Goal: Information Seeking & Learning: Learn about a topic

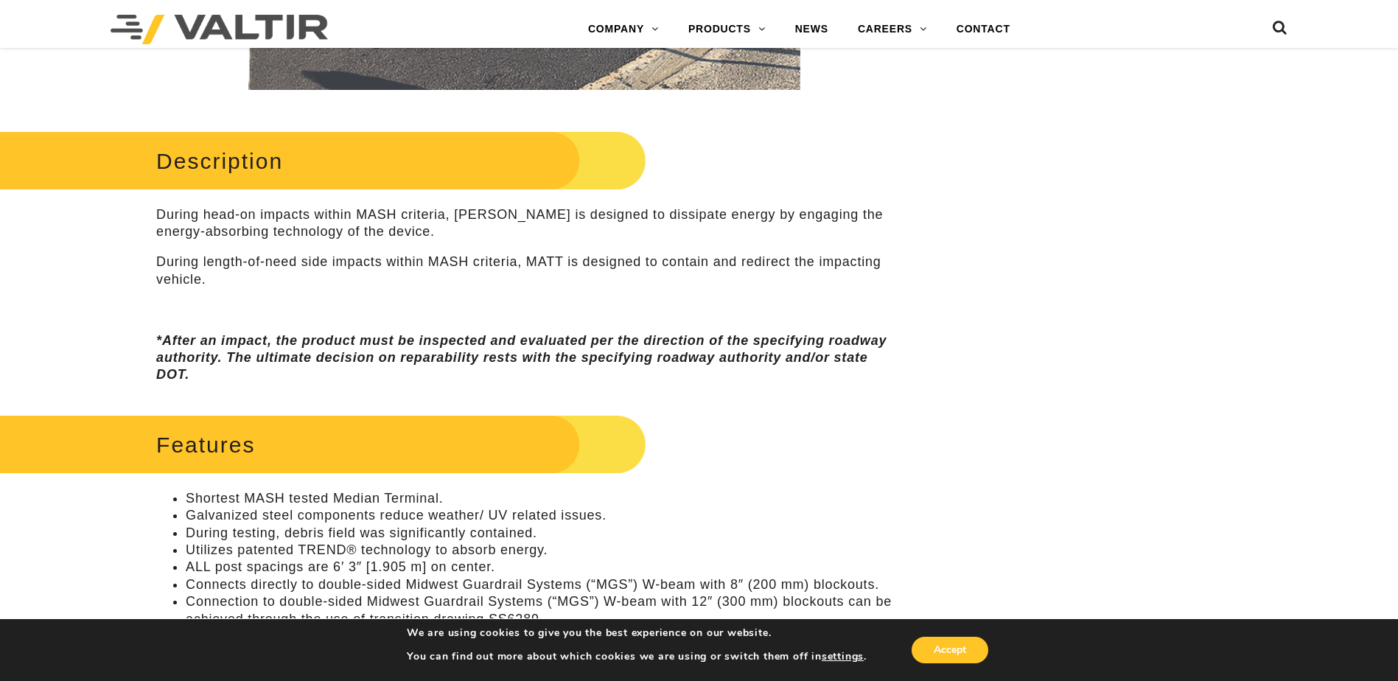
scroll to position [737, 0]
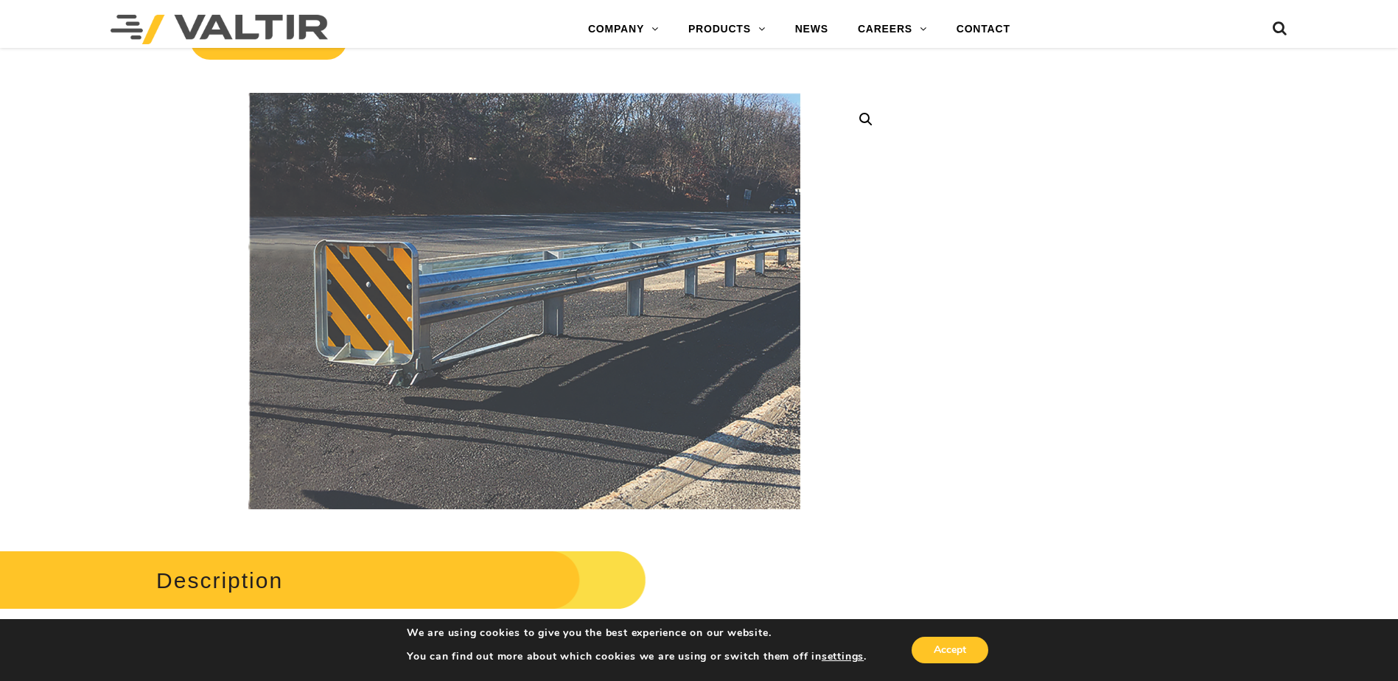
scroll to position [295, 0]
